Goal: Information Seeking & Learning: Understand process/instructions

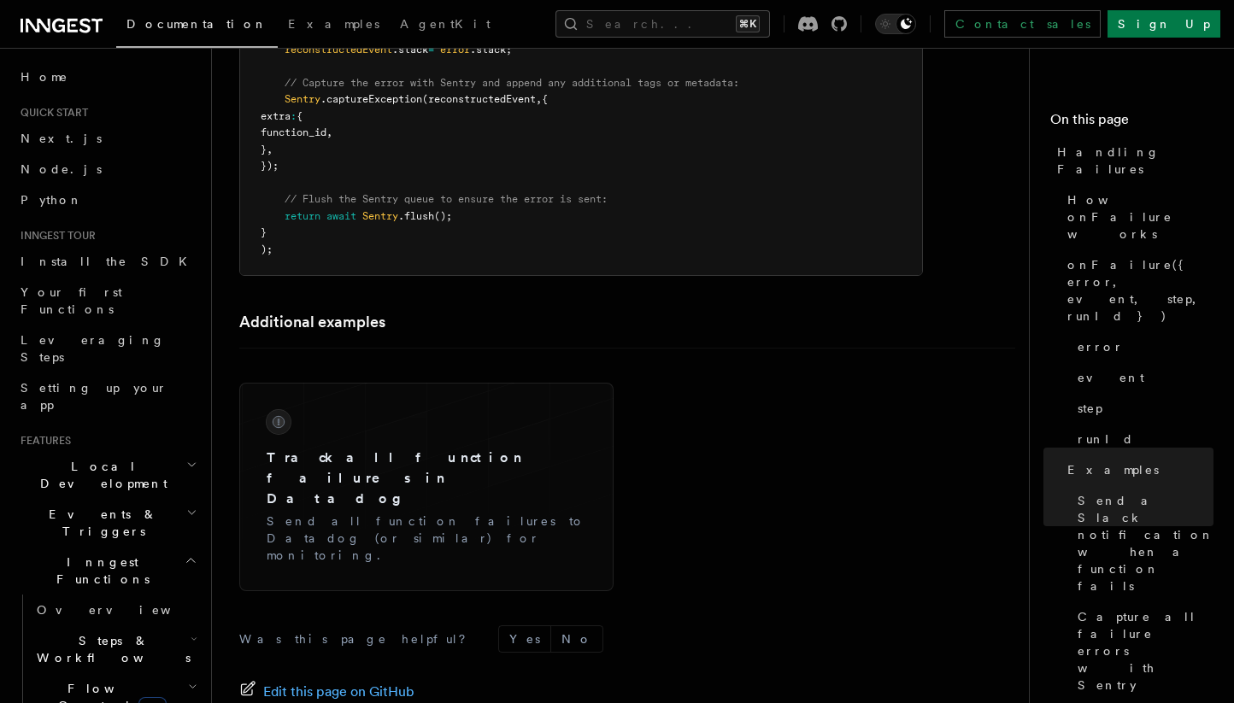
scroll to position [3485, 0]
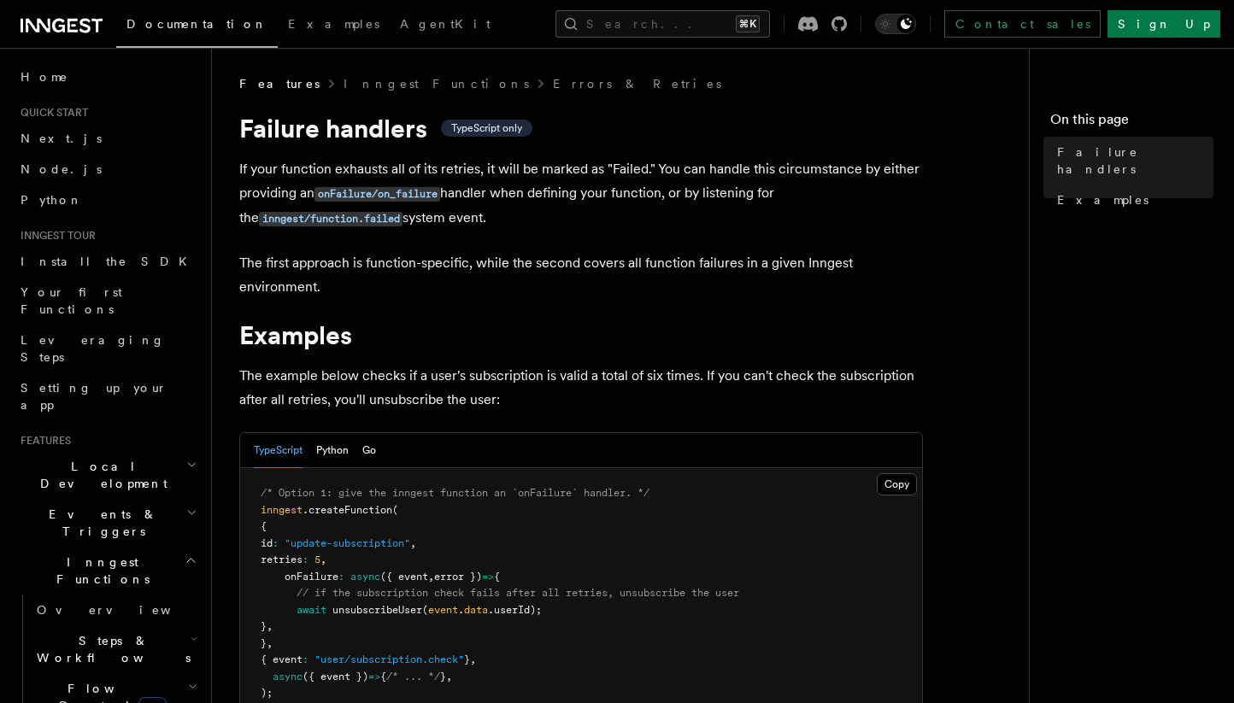
scroll to position [40, 0]
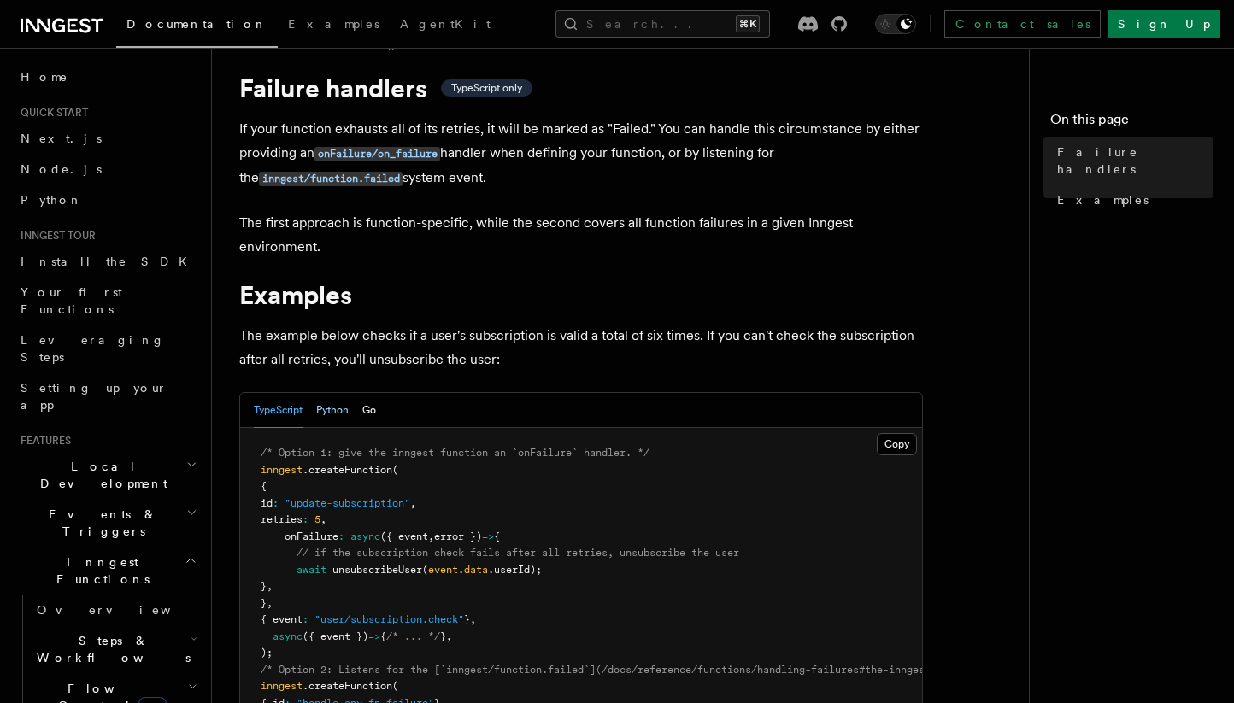
click at [337, 401] on button "Python" at bounding box center [332, 410] width 32 height 35
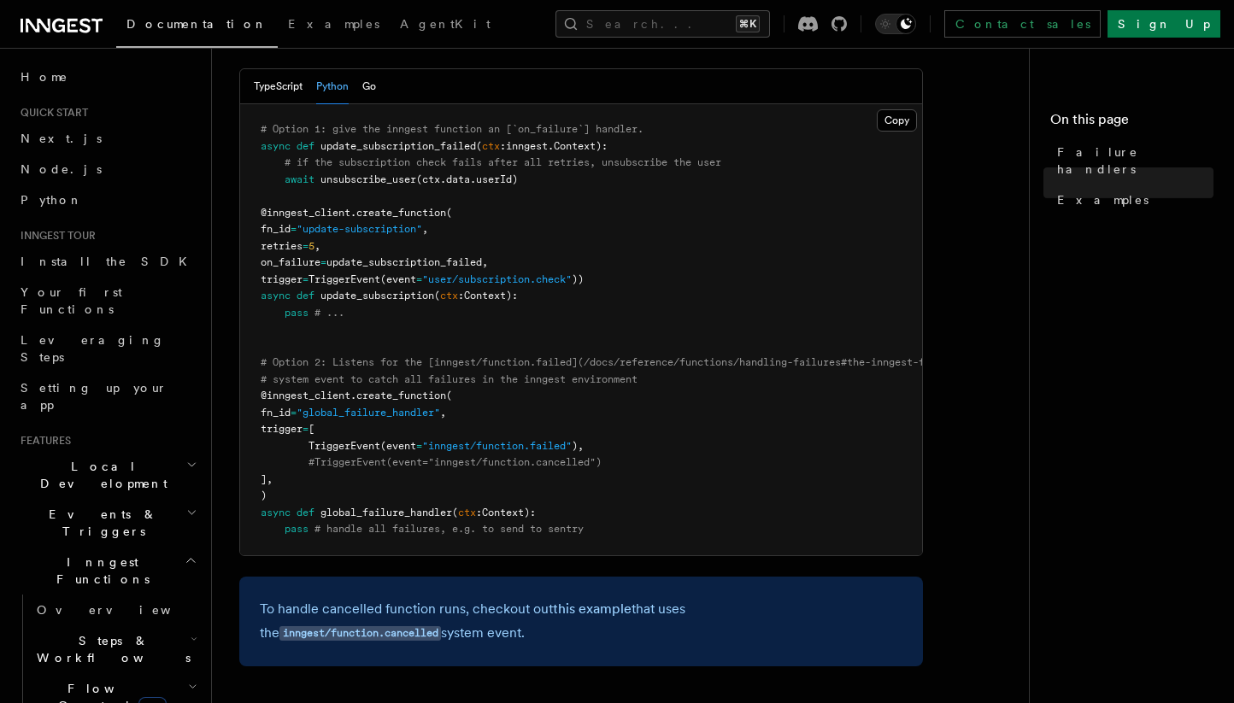
scroll to position [373, 0]
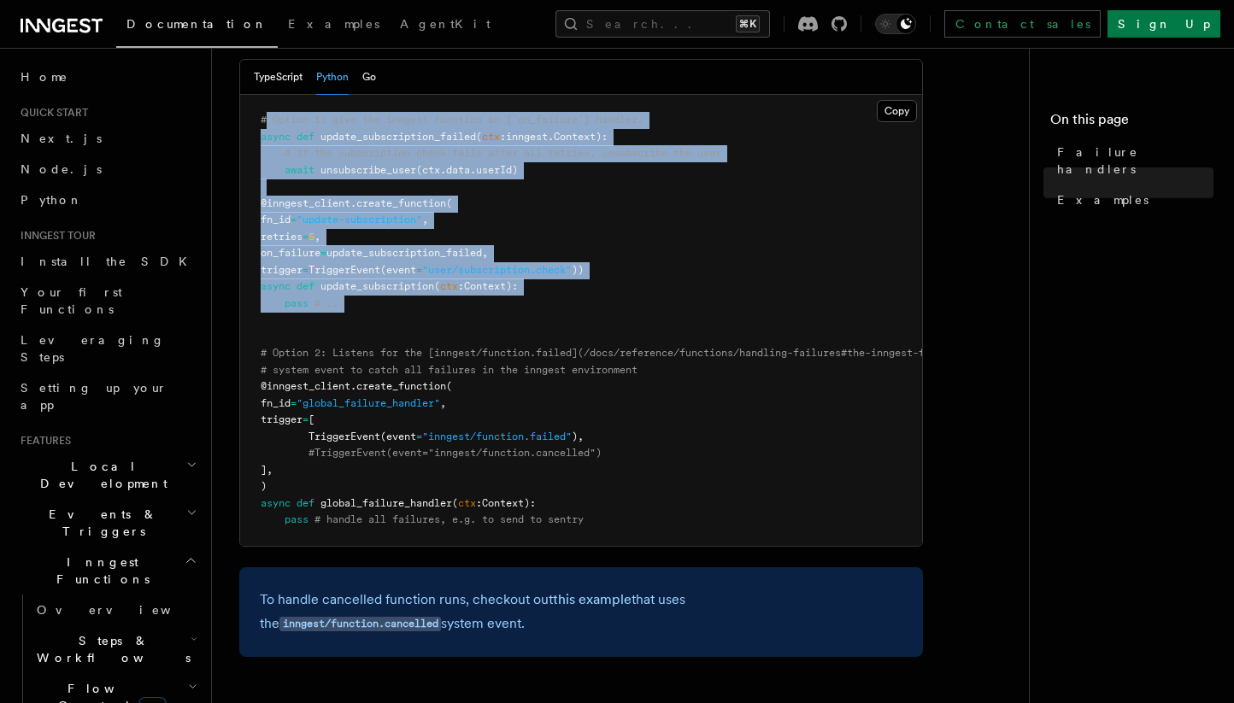
drag, startPoint x: 375, startPoint y: 305, endPoint x: 264, endPoint y: 122, distance: 213.9
click at [264, 122] on pre "# Option 1: give the inngest function an [`on_failure`] handler. async def upda…" at bounding box center [581, 320] width 682 height 451
copy code "Option 1: give the inngest function an [`on_failure`] handler. async def update…"
click at [772, 108] on pre "# Option 1: give the inngest function an [`on_failure`] handler. async def upda…" at bounding box center [581, 320] width 682 height 451
